Goal: Task Accomplishment & Management: Use online tool/utility

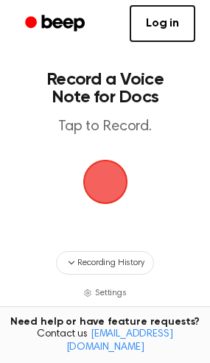
click at [105, 181] on span "button" at bounding box center [105, 181] width 41 height 41
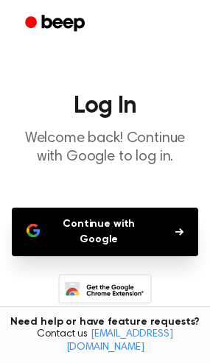
drag, startPoint x: 124, startPoint y: 213, endPoint x: 133, endPoint y: 222, distance: 13.5
click at [130, 217] on button "Continue with Google" at bounding box center [105, 232] width 186 height 49
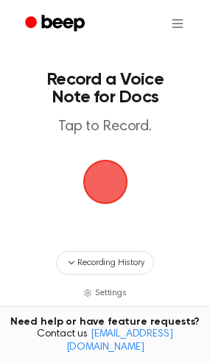
click at [94, 181] on span "button" at bounding box center [105, 181] width 41 height 41
click at [123, 167] on div "button" at bounding box center [105, 182] width 44 height 44
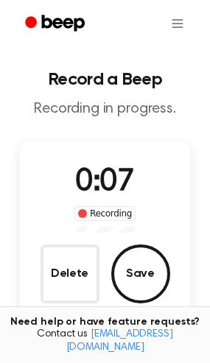
click at [156, 294] on button "Save" at bounding box center [140, 273] width 59 height 59
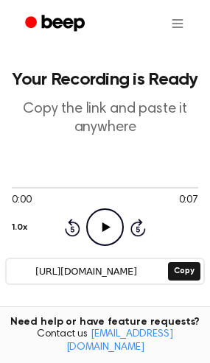
click at [110, 233] on icon "Play Audio" at bounding box center [105, 227] width 38 height 38
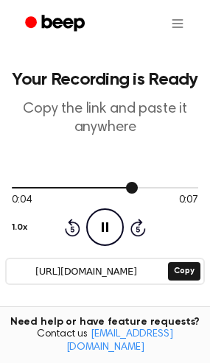
drag, startPoint x: 107, startPoint y: 188, endPoint x: 116, endPoint y: 183, distance: 10.2
click at [116, 183] on div at bounding box center [105, 187] width 186 height 12
drag, startPoint x: 124, startPoint y: 186, endPoint x: -42, endPoint y: 181, distance: 165.7
drag, startPoint x: 188, startPoint y: 184, endPoint x: 12, endPoint y: 186, distance: 176.7
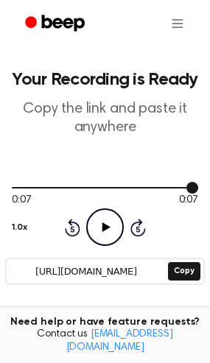
click at [12, 186] on div at bounding box center [105, 187] width 186 height 12
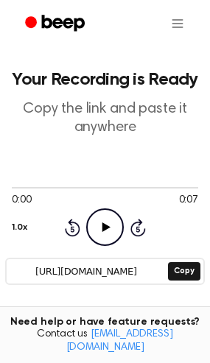
click at [93, 231] on icon "Play Audio" at bounding box center [105, 227] width 38 height 38
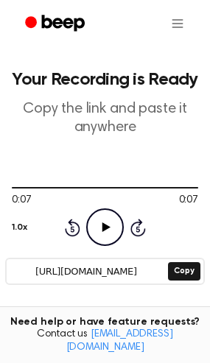
click at [109, 234] on icon "Play Audio" at bounding box center [105, 227] width 38 height 38
click at [111, 225] on icon "Play Audio" at bounding box center [105, 227] width 38 height 38
click at [107, 233] on icon "Play Audio" at bounding box center [105, 227] width 38 height 38
drag, startPoint x: 146, startPoint y: 184, endPoint x: 6, endPoint y: 186, distance: 139.9
click at [6, 186] on main "Your Recording is Ready Copy the link and paste it anywhere 0:06 0:07 1.0x Rewi…" at bounding box center [105, 356] width 210 height 712
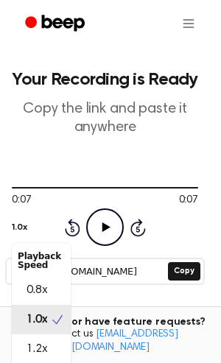
click at [16, 227] on button "1.0x" at bounding box center [19, 227] width 15 height 25
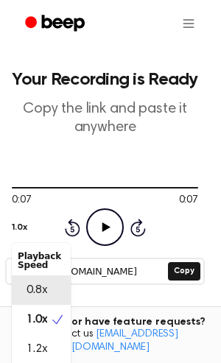
scroll to position [18, 0]
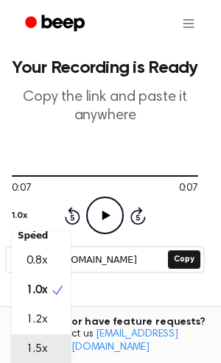
click at [39, 355] on span "1.5x" at bounding box center [37, 349] width 21 height 18
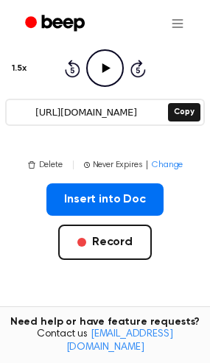
scroll to position [12, 0]
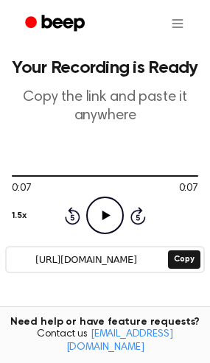
click at [93, 217] on icon "Play Audio" at bounding box center [105, 216] width 38 height 38
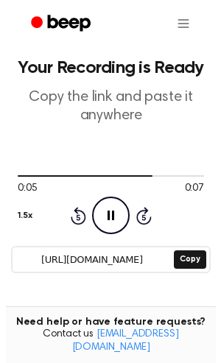
scroll to position [29, 0]
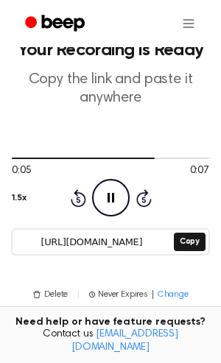
click at [23, 205] on button "1.5x" at bounding box center [19, 198] width 14 height 25
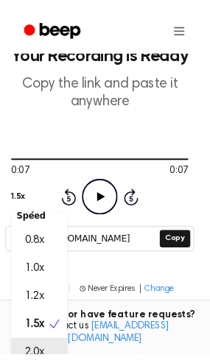
scroll to position [41, 0]
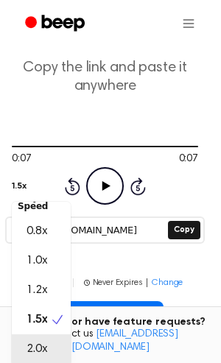
click at [46, 352] on span "2.0x" at bounding box center [37, 349] width 21 height 18
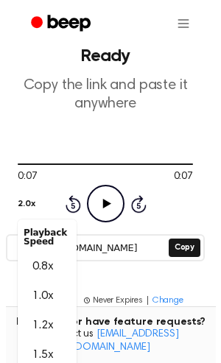
scroll to position [44, 0]
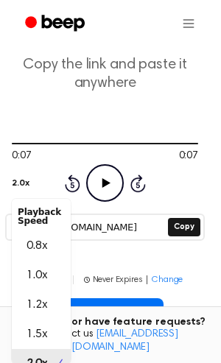
click at [19, 183] on button "2.0x" at bounding box center [20, 183] width 17 height 25
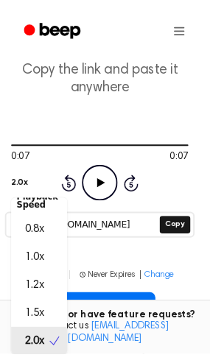
scroll to position [18, 0]
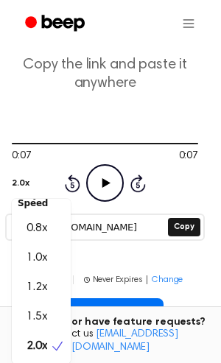
click at [113, 172] on div "2.0x Playback Speed 0.8x 1.0x 1.2x 1.5x 2.0x Rewind 5 seconds Play Audio Skip 5…" at bounding box center [105, 183] width 186 height 38
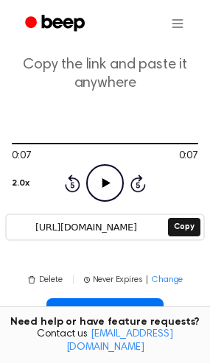
click at [112, 178] on icon "Play Audio" at bounding box center [105, 183] width 38 height 38
click at [106, 188] on icon "Play Audio" at bounding box center [105, 183] width 38 height 38
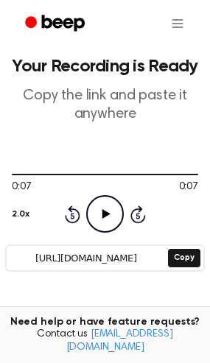
scroll to position [0, 0]
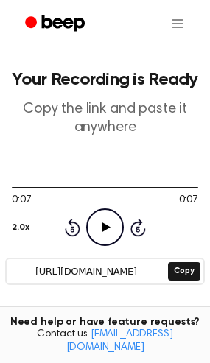
click at [109, 219] on icon "Play Audio" at bounding box center [105, 227] width 38 height 38
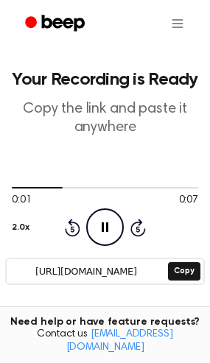
click at [133, 228] on icon "Skip 5 seconds" at bounding box center [138, 227] width 16 height 19
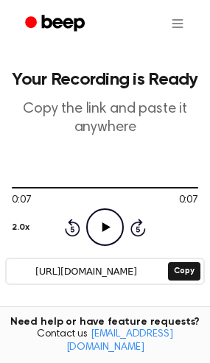
click at [104, 229] on icon at bounding box center [106, 227] width 8 height 10
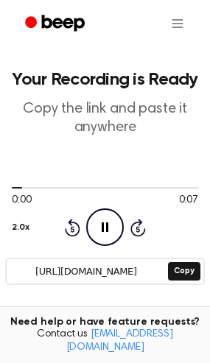
click at [144, 239] on div "Rewind 5 seconds Pause Audio Skip 5 seconds" at bounding box center [105, 227] width 82 height 38
click at [137, 225] on icon "Skip 5 seconds" at bounding box center [138, 227] width 16 height 19
